Goal: Task Accomplishment & Management: Manage account settings

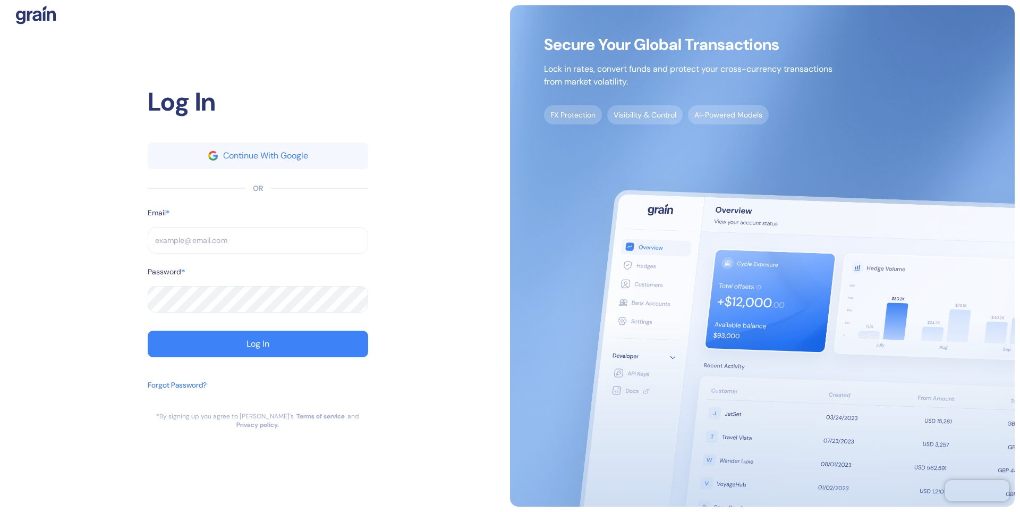
click at [240, 239] on input "text" at bounding box center [258, 240] width 220 height 27
type input "a"
type input "al"
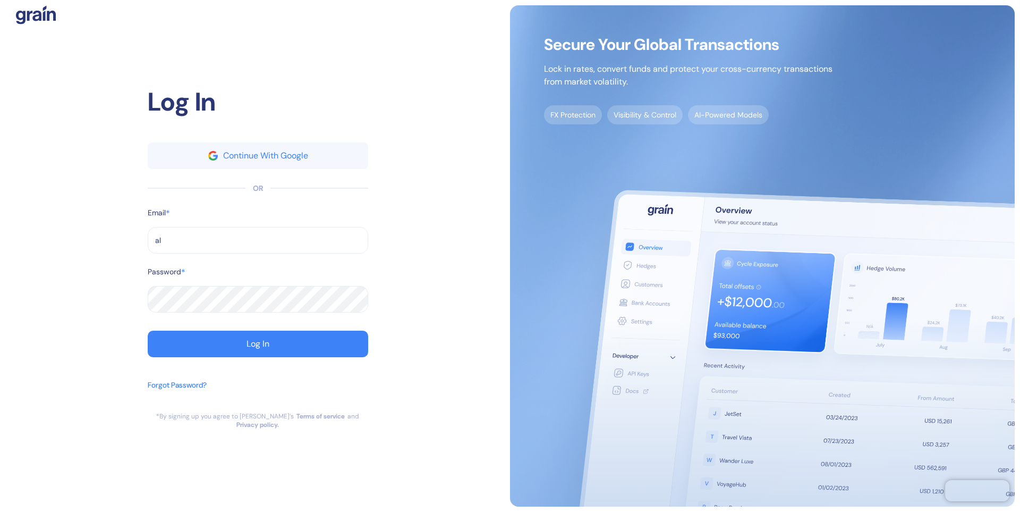
type input "ale"
type input "[PERSON_NAME][EMAIL_ADDRESS][DOMAIN_NAME]"
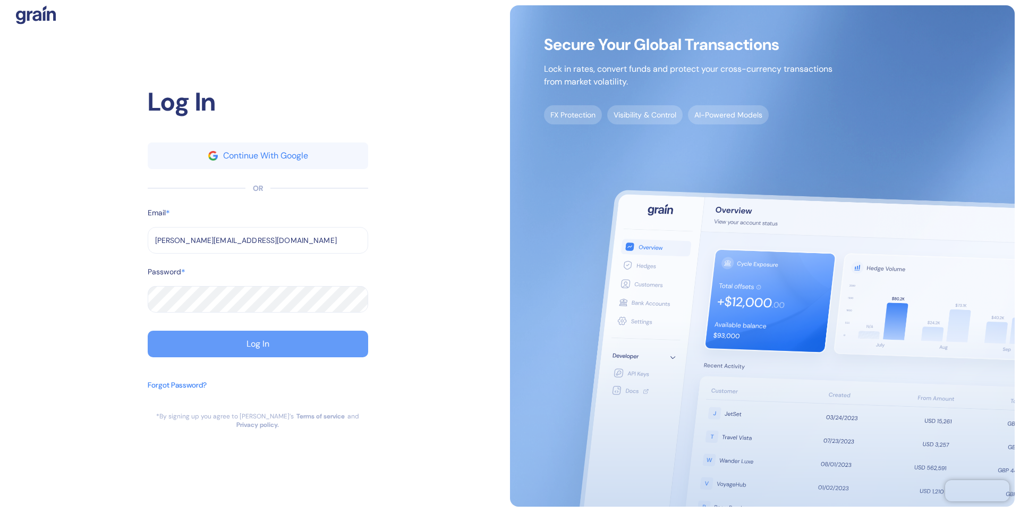
click at [229, 344] on button "Log In" at bounding box center [258, 343] width 220 height 27
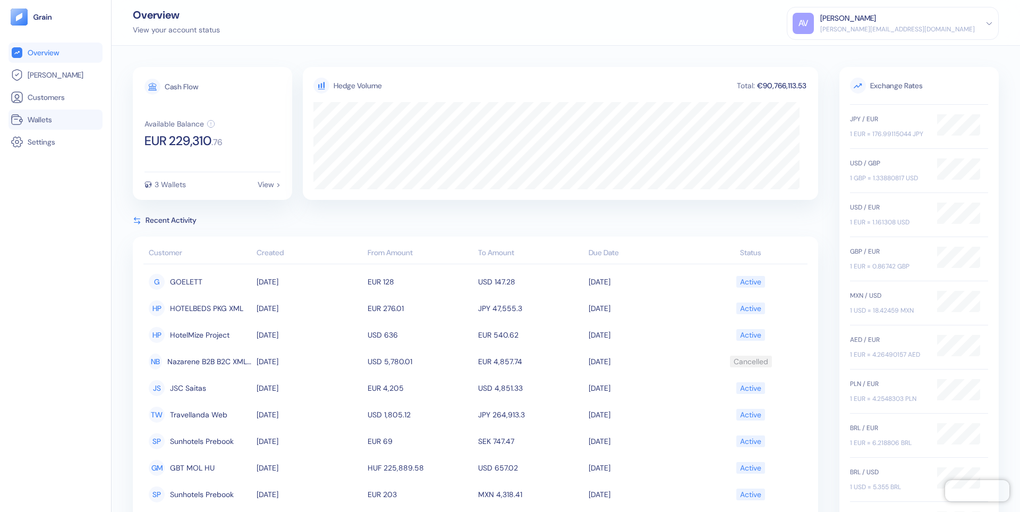
click at [46, 116] on span "Wallets" at bounding box center [40, 119] width 24 height 11
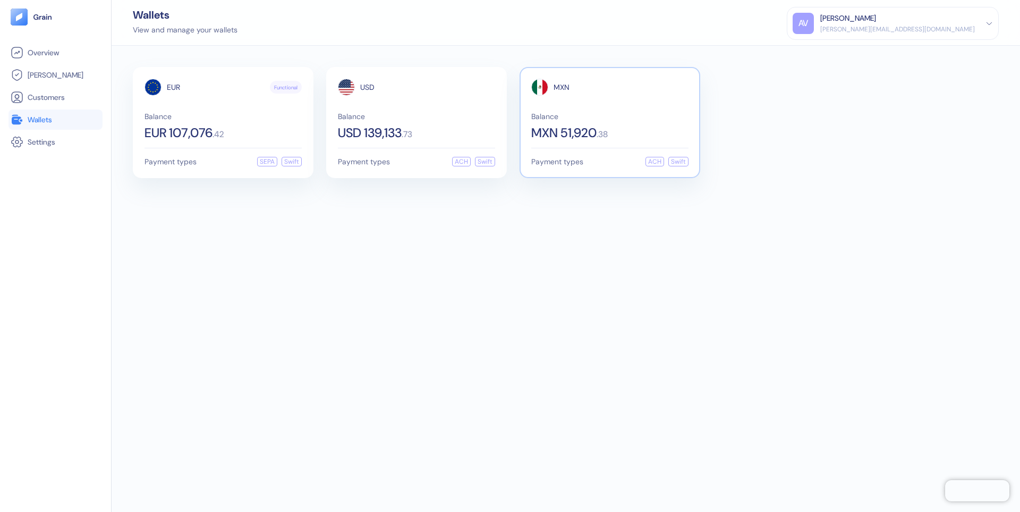
click at [593, 103] on div "MXN Balance MXN 51,920 . 38" at bounding box center [609, 109] width 157 height 61
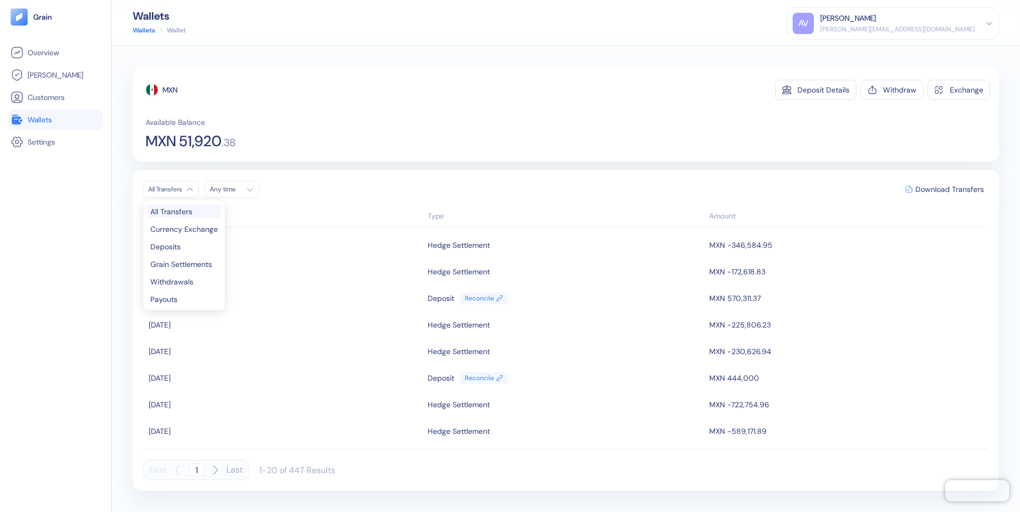
click at [194, 191] on html "Pingdom Check: App Online Overview [PERSON_NAME] Customers Wallets Settings Wal…" at bounding box center [510, 256] width 1020 height 512
drag, startPoint x: 180, startPoint y: 245, endPoint x: 480, endPoint y: 155, distance: 313.8
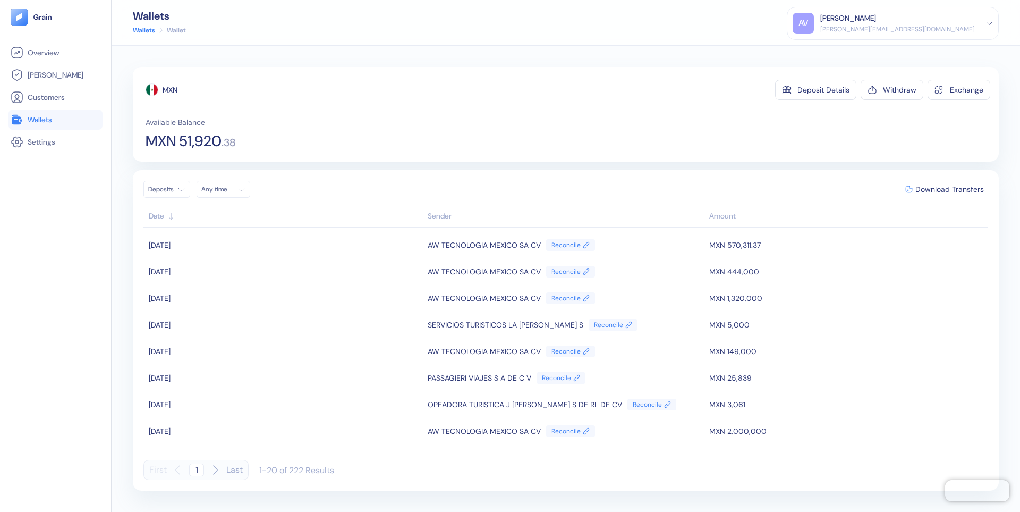
click at [31, 253] on div "Overview [PERSON_NAME] Customers Wallets Settings" at bounding box center [55, 268] width 94 height 452
click at [974, 25] on div "[PERSON_NAME][EMAIL_ADDRESS][DOMAIN_NAME]" at bounding box center [897, 29] width 155 height 10
click at [836, 49] on div "Sign Out" at bounding box center [820, 52] width 29 height 11
